Goal: Find specific page/section: Find specific page/section

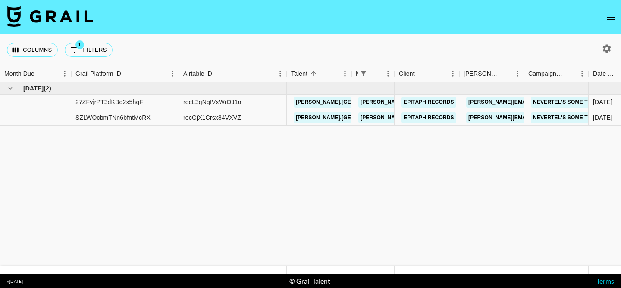
click at [608, 22] on icon "open drawer" at bounding box center [610, 17] width 10 height 10
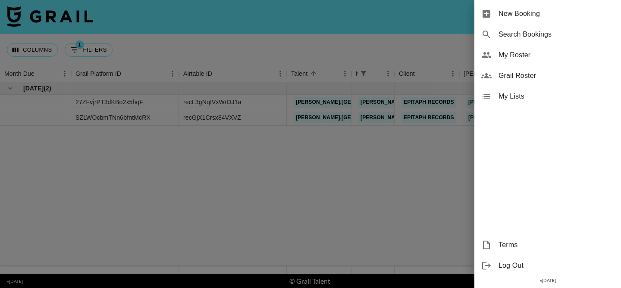
click at [523, 74] on span "Grail Roster" at bounding box center [556, 76] width 116 height 10
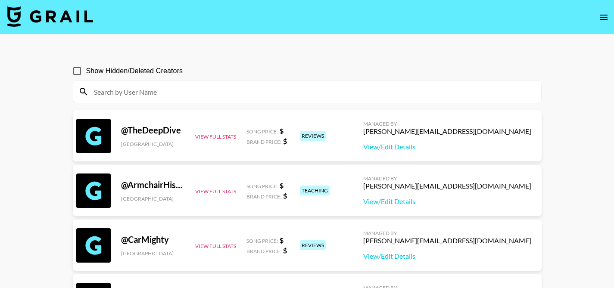
click at [78, 78] on input "Show Hidden/Deleted Creators" at bounding box center [77, 71] width 18 height 18
checkbox input "true"
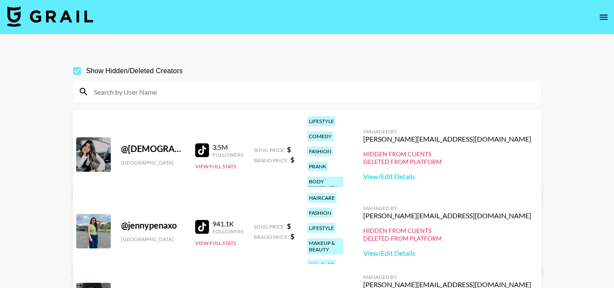
click at [102, 84] on div at bounding box center [307, 92] width 468 height 22
click at [125, 91] on input at bounding box center [312, 92] width 447 height 14
paste input "..shanella"
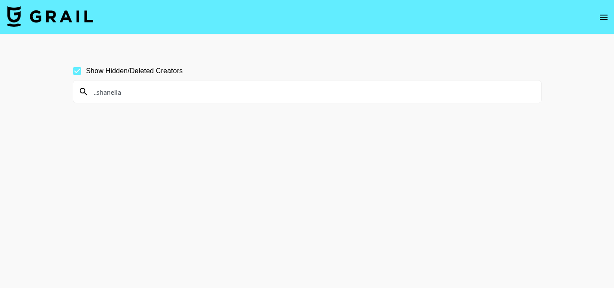
click at [261, 94] on input "..shanella" at bounding box center [312, 92] width 447 height 14
paste input "itsmegrey_15"
click at [294, 97] on input "itsmegrey_15" at bounding box center [312, 92] width 447 height 14
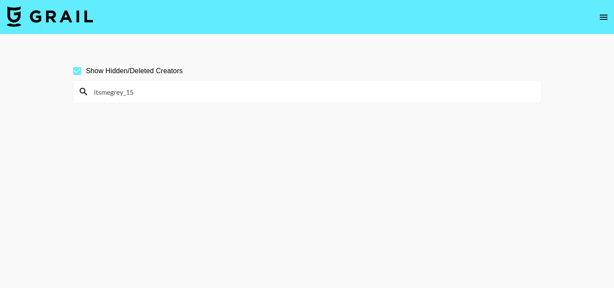
click at [294, 97] on input "itsmegrey_15" at bounding box center [312, 92] width 447 height 14
paste input "[DEMOGRAPHIC_DATA]"
click at [252, 93] on input "[DEMOGRAPHIC_DATA]" at bounding box center [312, 92] width 447 height 14
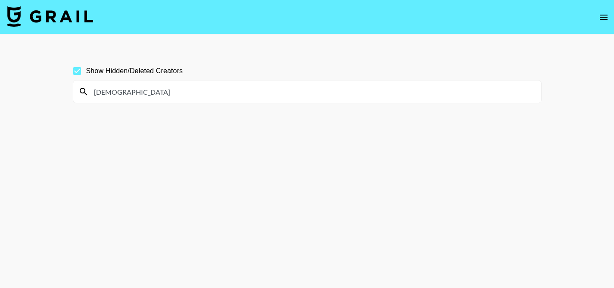
click at [252, 93] on input "[DEMOGRAPHIC_DATA]" at bounding box center [312, 92] width 447 height 14
paste input "yweunah"
click at [218, 94] on input "yweunah" at bounding box center [312, 92] width 447 height 14
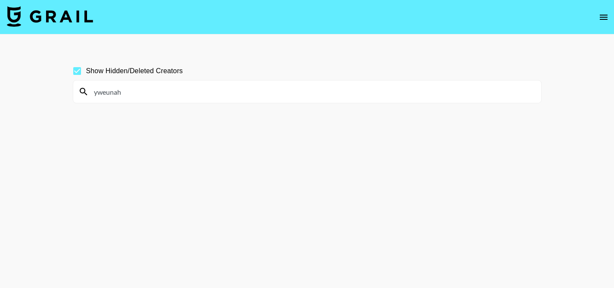
paste input "faatiixxx"
click at [197, 99] on div "faatiixxx" at bounding box center [307, 92] width 468 height 22
click at [190, 91] on input "faatiixxx" at bounding box center [312, 92] width 447 height 14
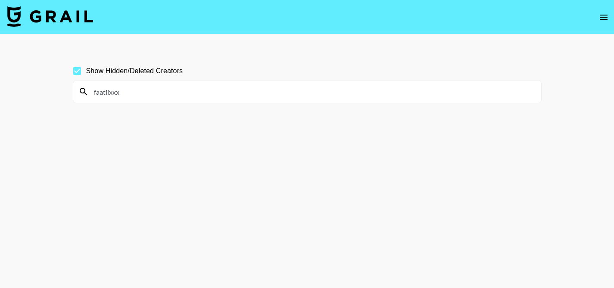
paste input "princeecjay"
type input "princeecjay"
